Goal: Navigation & Orientation: Find specific page/section

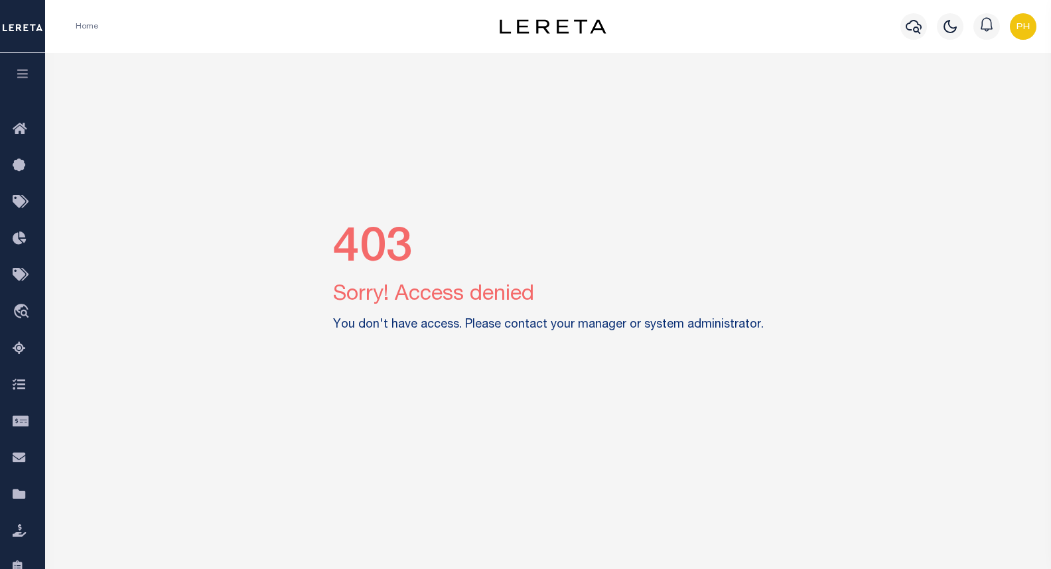
click at [1015, 26] on img "button" at bounding box center [1023, 26] width 27 height 27
click at [956, 97] on span "Sign out" at bounding box center [971, 94] width 38 height 9
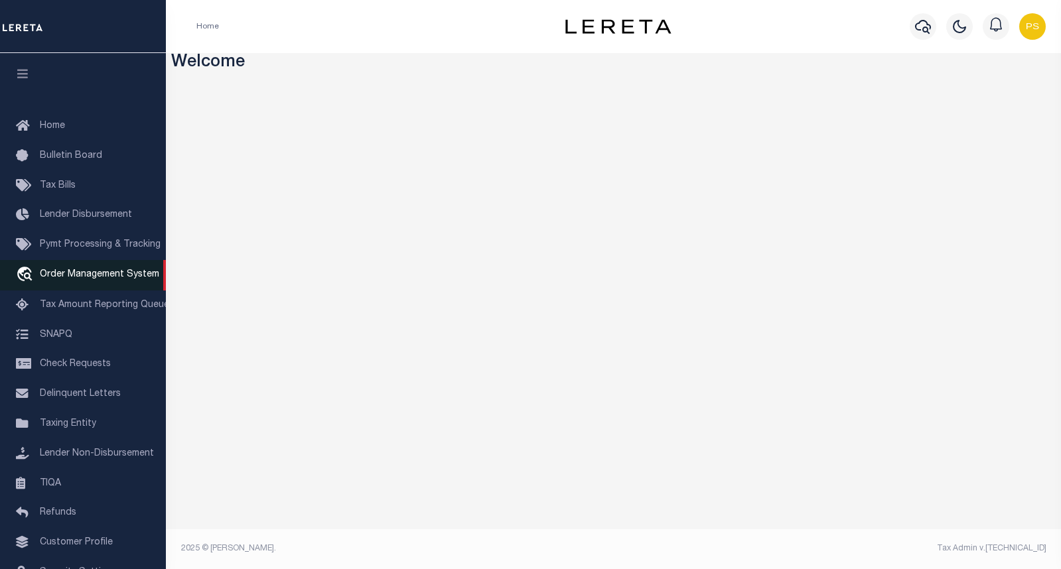
click at [102, 279] on span "Order Management System" at bounding box center [99, 274] width 119 height 9
